Goal: Find specific page/section: Find specific page/section

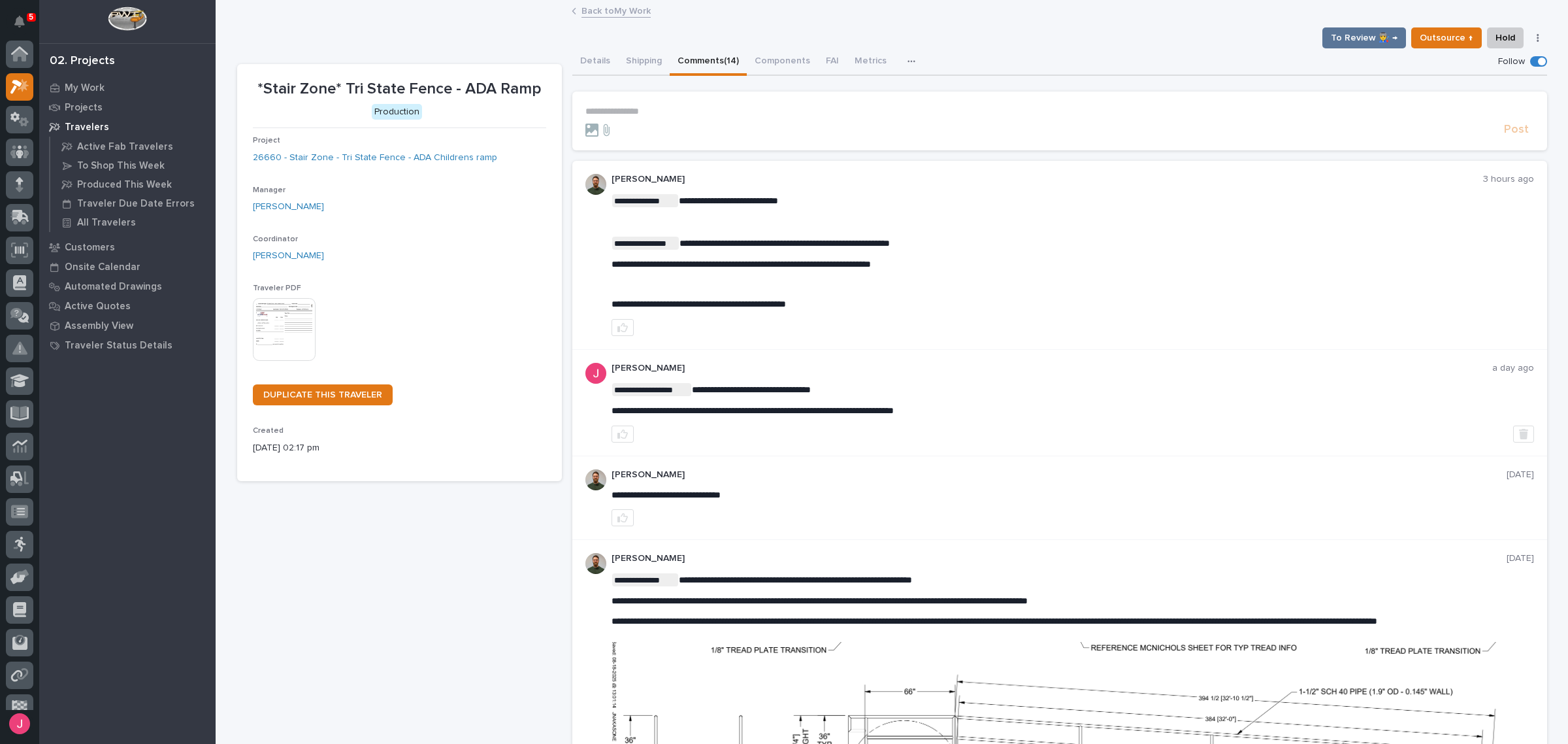
scroll to position [33, 0]
drag, startPoint x: 0, startPoint y: 0, endPoint x: 1139, endPoint y: 179, distance: 1153.0
click at [1139, 179] on p "[PERSON_NAME]" at bounding box center [1047, 179] width 871 height 12
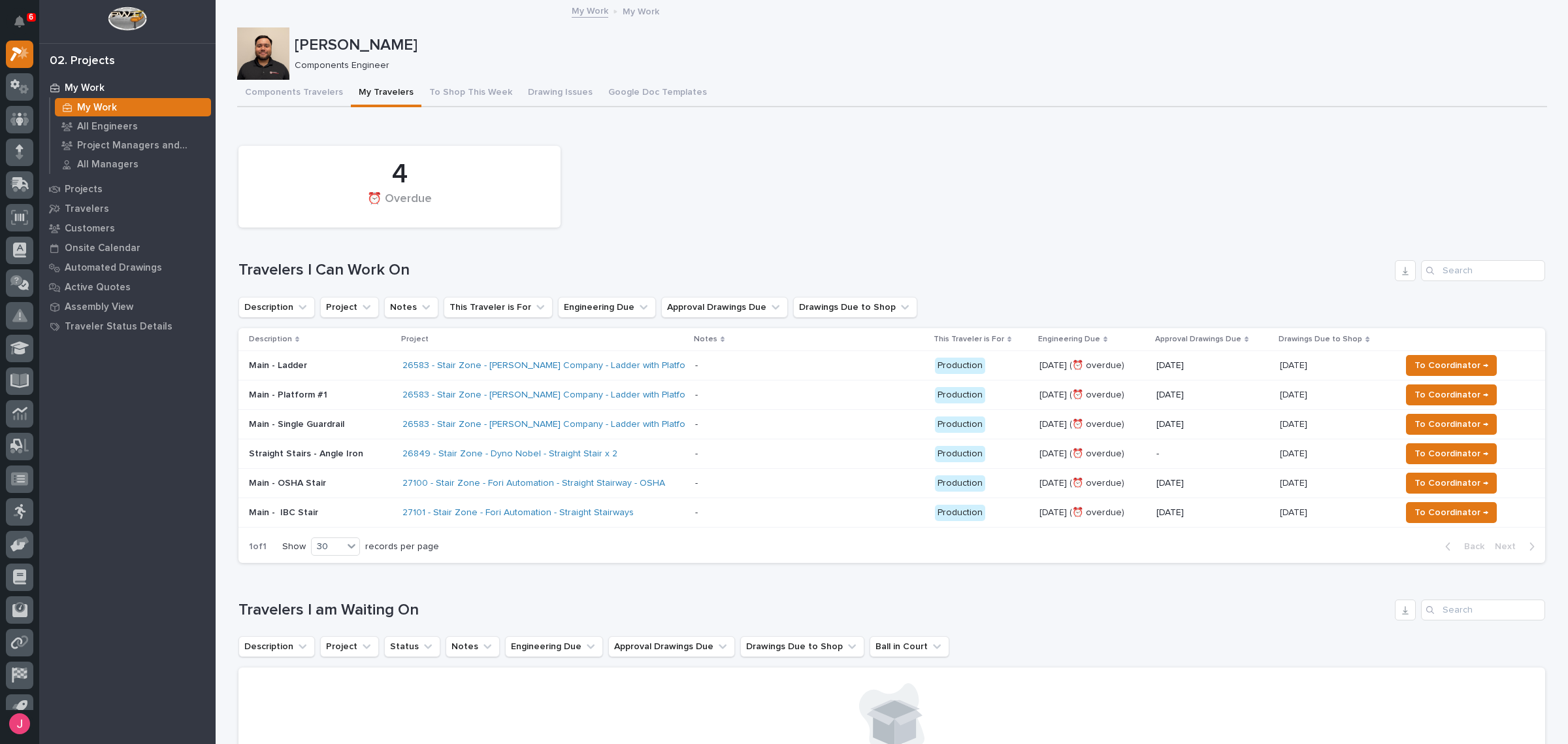
click at [854, 184] on div "4 ⏰ Overdue" at bounding box center [892, 186] width 1320 height 95
click at [11, 14] on button "Notifications" at bounding box center [19, 21] width 27 height 27
click at [782, 207] on div "4 ⏰ Overdue" at bounding box center [892, 186] width 1320 height 95
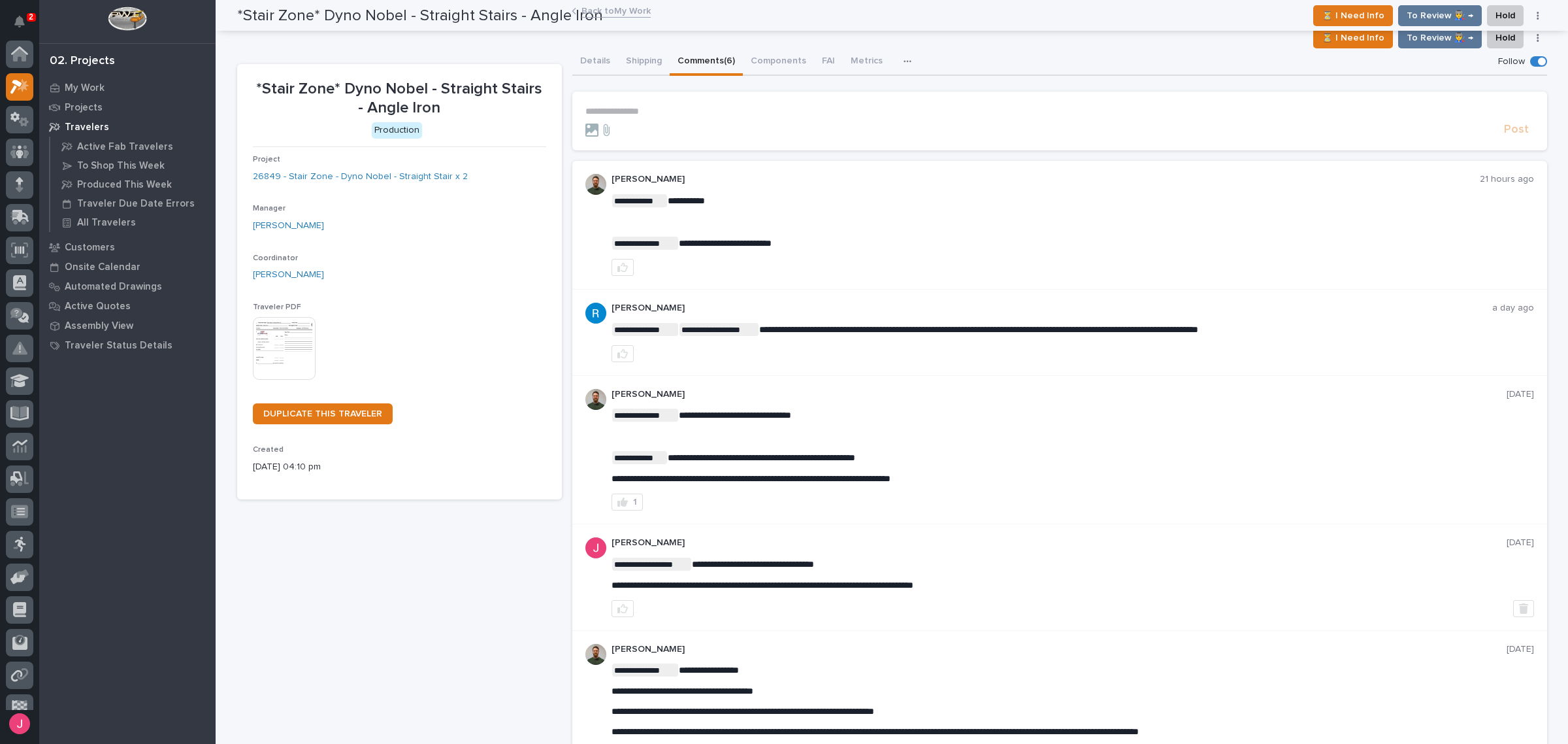
scroll to position [33, 0]
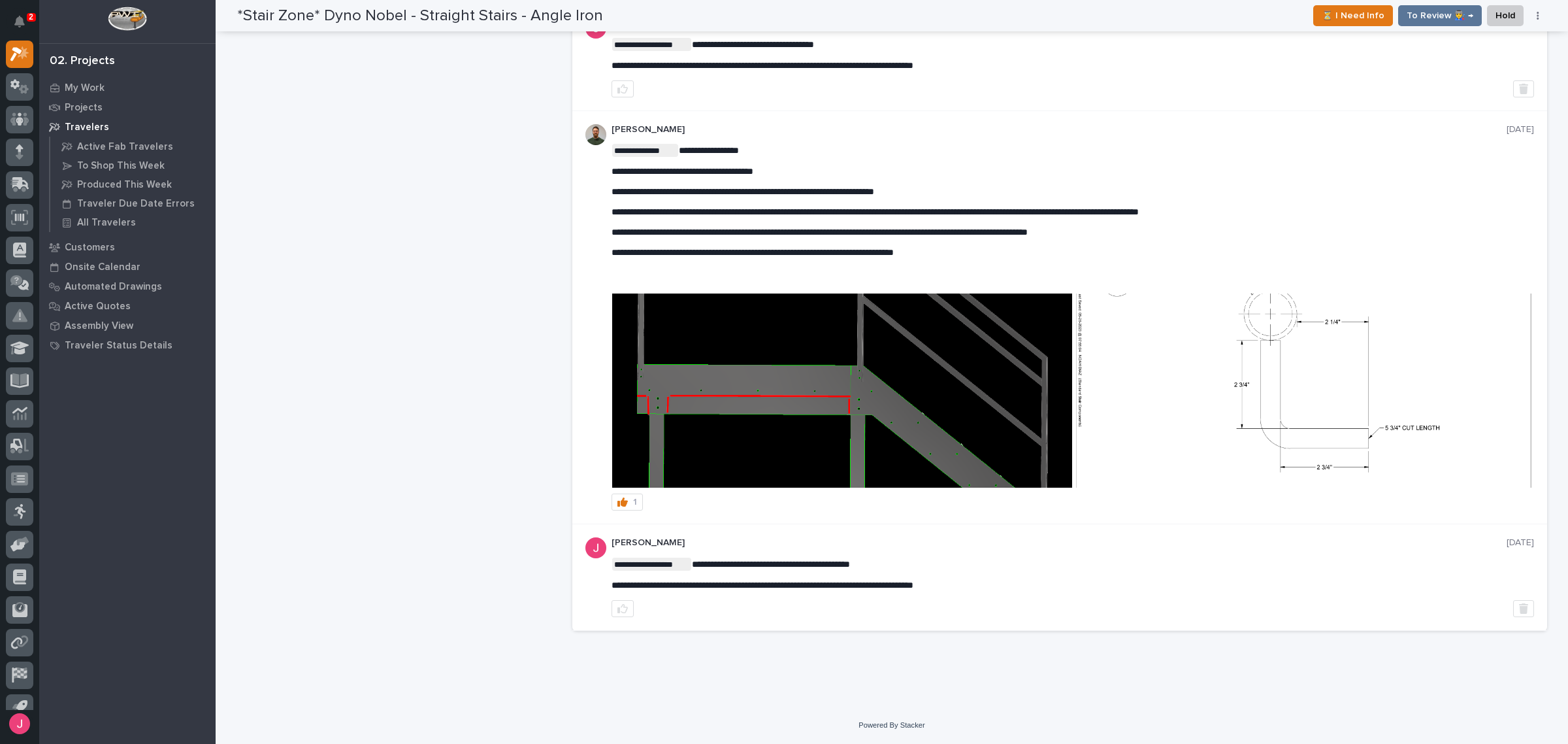
drag, startPoint x: 1438, startPoint y: 742, endPoint x: 1438, endPoint y: 733, distance: 9.0
click at [1438, 733] on div "2 My Settings Log Out 02. Projects My Work Projects Travelers Active Fab Travel…" at bounding box center [892, 112] width 1353 height 1263
